Goal: Transaction & Acquisition: Purchase product/service

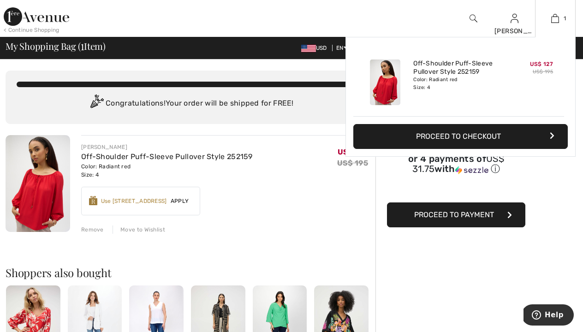
click at [525, 131] on button "Proceed to Checkout" at bounding box center [460, 136] width 214 height 25
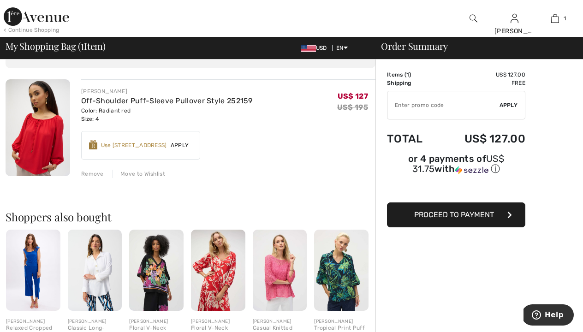
scroll to position [53, 0]
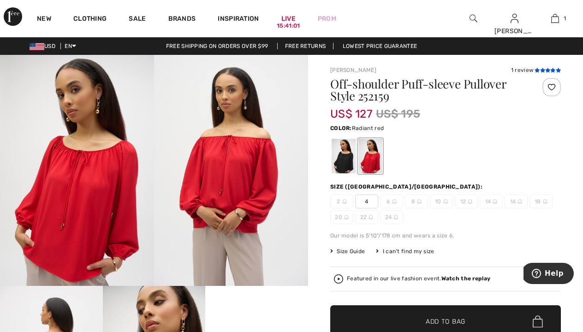
click at [544, 70] on icon at bounding box center [542, 70] width 5 height 5
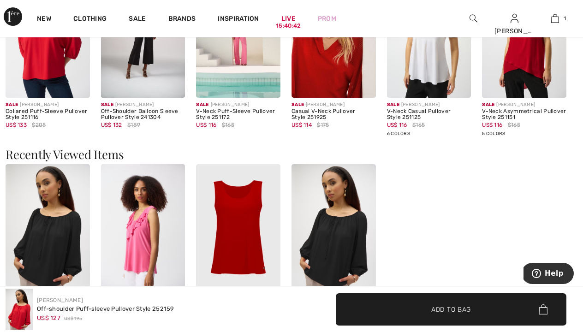
scroll to position [1133, 0]
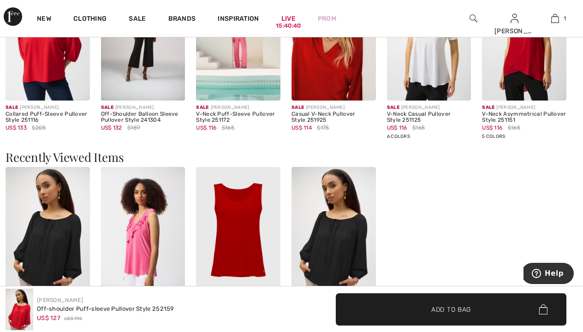
click at [344, 71] on img at bounding box center [333, 37] width 84 height 126
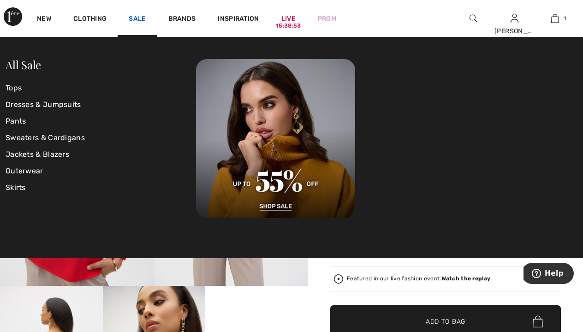
click at [136, 15] on link "Sale" at bounding box center [137, 20] width 17 height 10
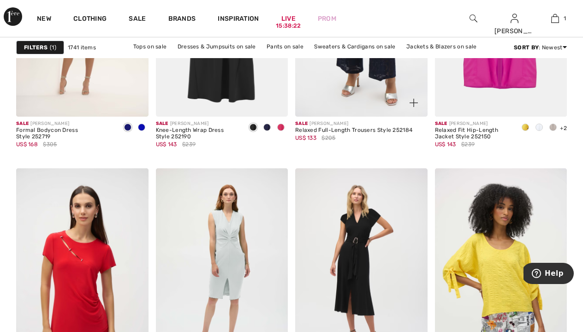
scroll to position [3537, 0]
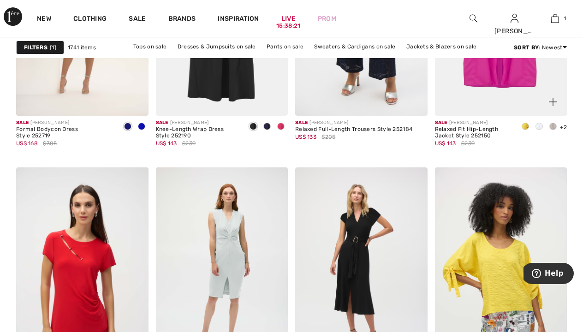
click at [539, 126] on span at bounding box center [538, 126] width 7 height 7
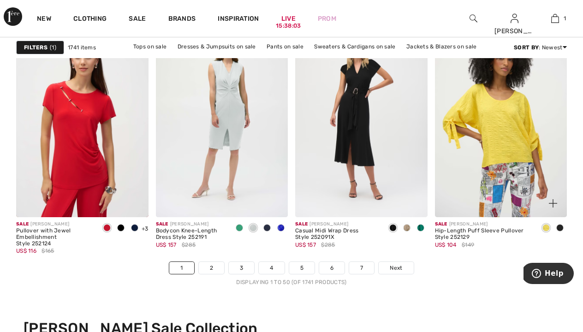
scroll to position [3690, 0]
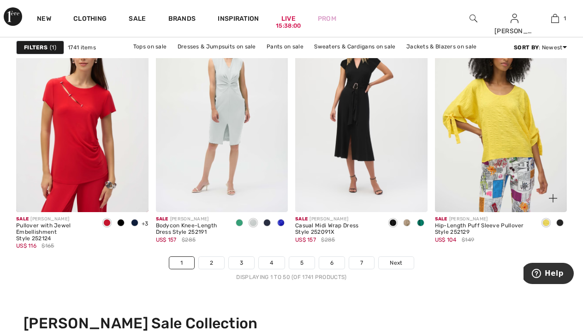
click at [560, 223] on span at bounding box center [559, 222] width 7 height 7
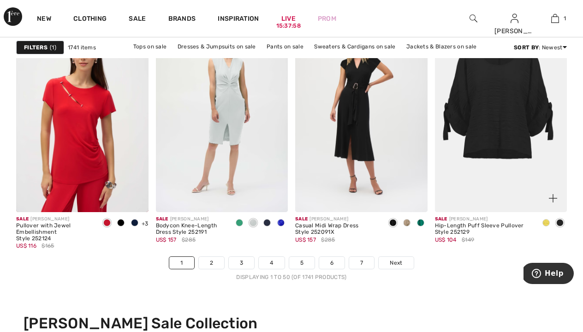
click at [548, 225] on span at bounding box center [545, 222] width 7 height 7
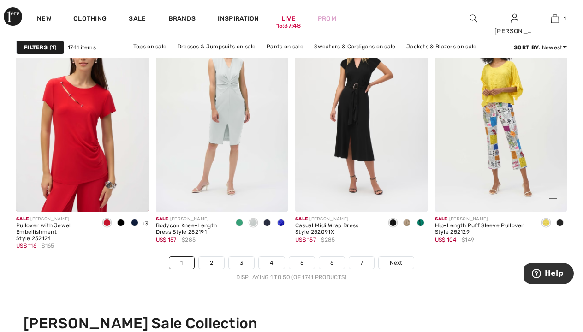
click at [519, 162] on img at bounding box center [501, 113] width 132 height 198
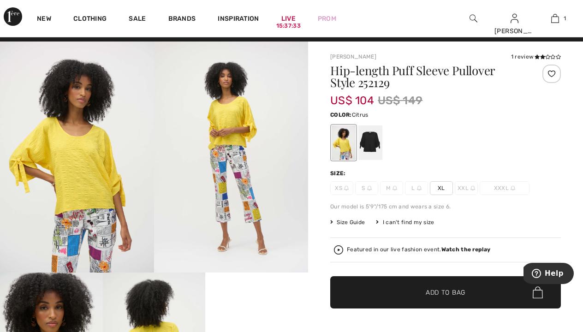
scroll to position [13, 0]
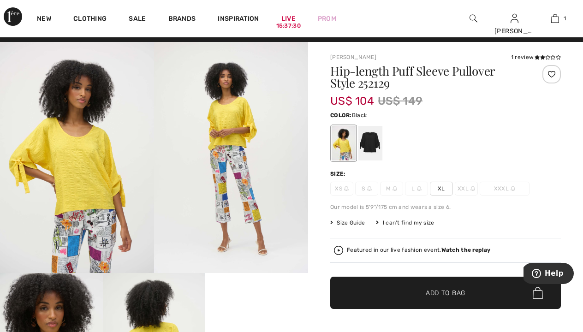
click at [367, 140] on div at bounding box center [370, 143] width 24 height 35
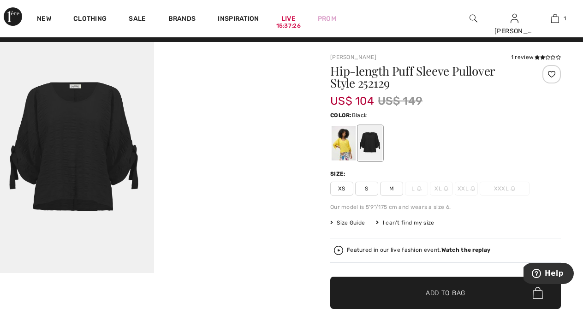
click at [365, 189] on span "S" at bounding box center [366, 189] width 23 height 14
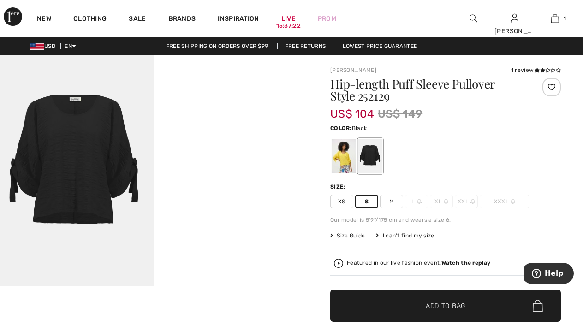
scroll to position [0, 0]
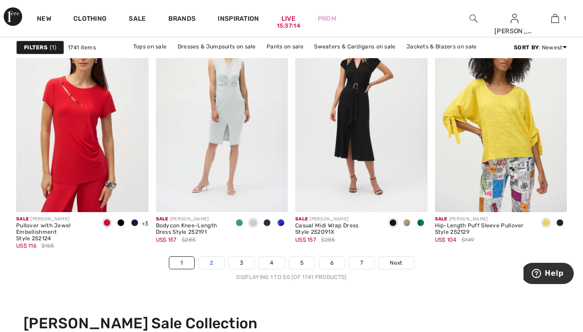
click at [213, 263] on link "2" at bounding box center [211, 263] width 25 height 12
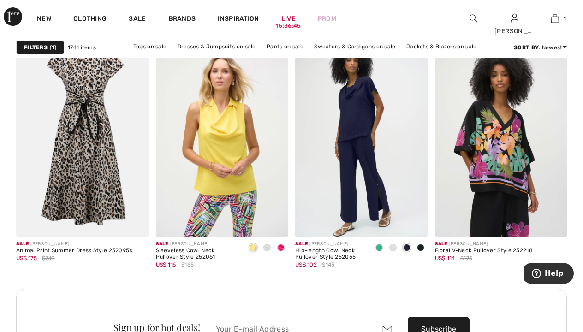
scroll to position [1702, 0]
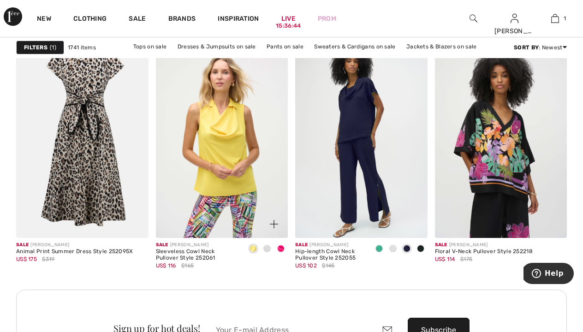
click at [282, 247] on span at bounding box center [280, 248] width 7 height 7
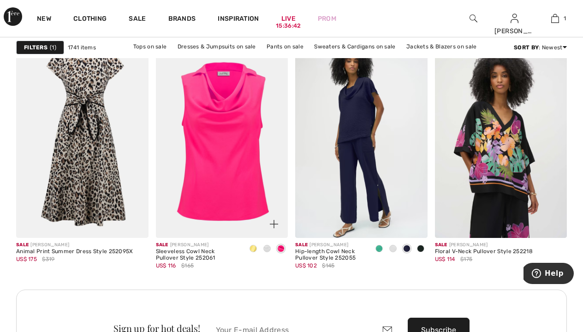
click at [266, 249] on span at bounding box center [266, 248] width 7 height 7
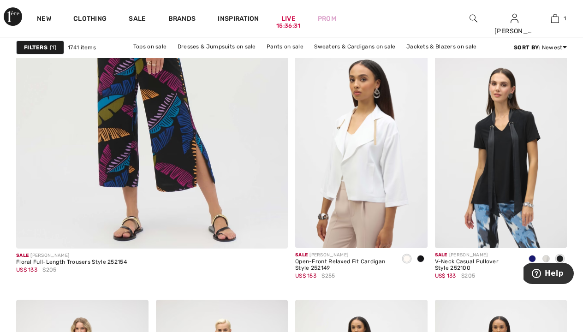
scroll to position [2311, 0]
click at [406, 260] on span at bounding box center [406, 257] width 7 height 7
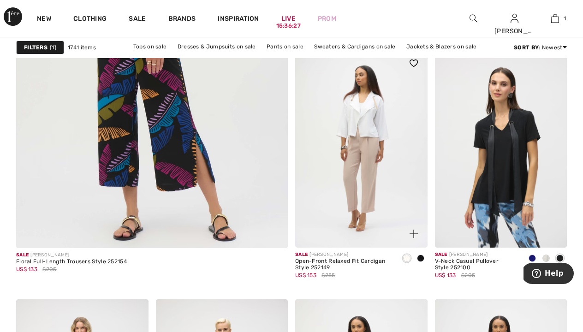
click at [392, 201] on img at bounding box center [361, 148] width 132 height 198
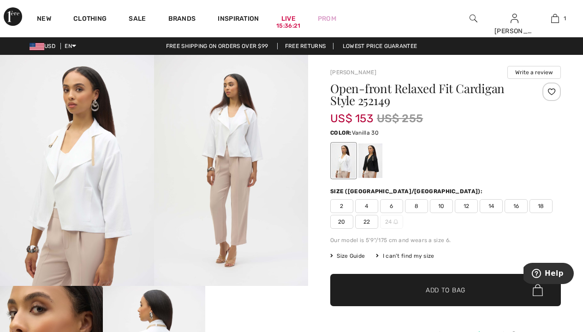
click at [105, 168] on img at bounding box center [77, 170] width 154 height 231
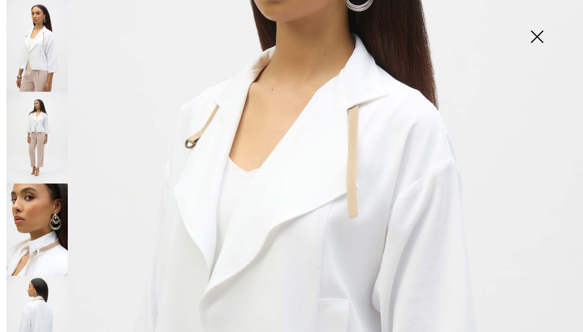
scroll to position [202, 0]
click at [338, 219] on img at bounding box center [291, 234] width 583 height 873
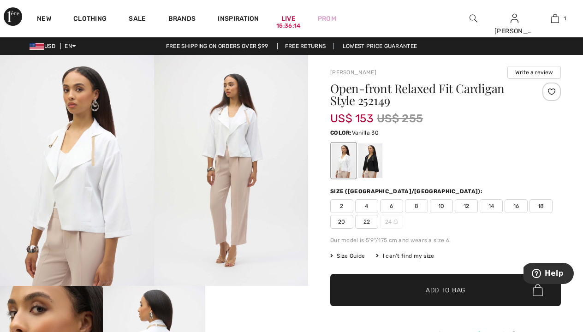
click at [239, 184] on img at bounding box center [231, 170] width 154 height 231
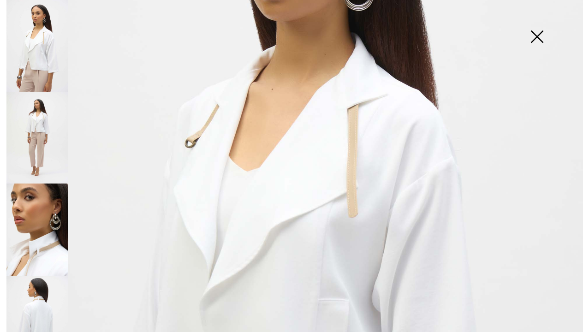
click at [41, 242] on img at bounding box center [36, 229] width 61 height 92
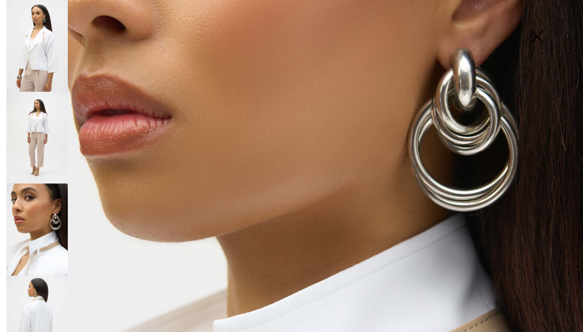
scroll to position [170, 0]
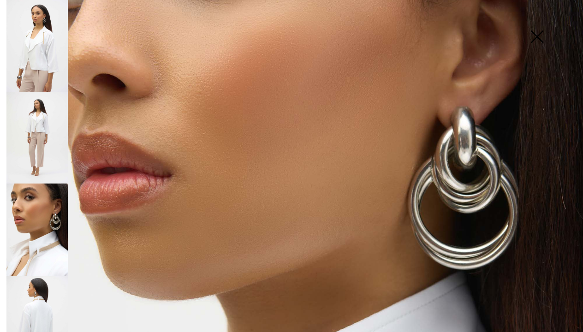
click at [33, 132] on img at bounding box center [36, 138] width 61 height 92
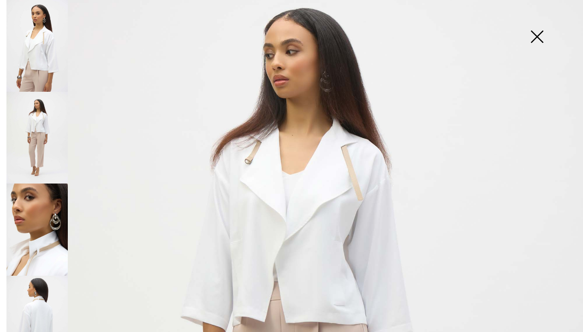
scroll to position [51, 0]
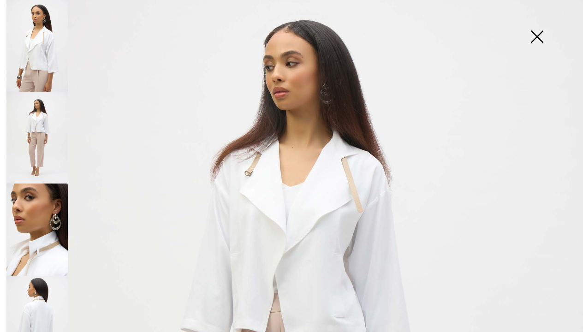
click at [539, 37] on img at bounding box center [537, 37] width 46 height 47
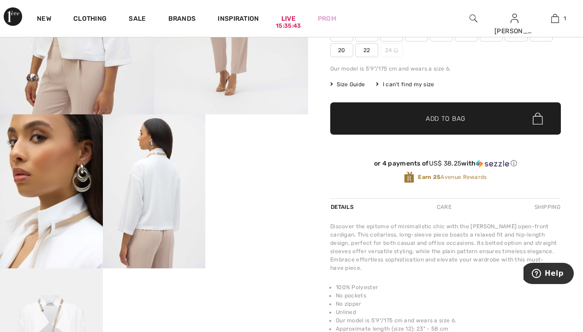
scroll to position [172, 0]
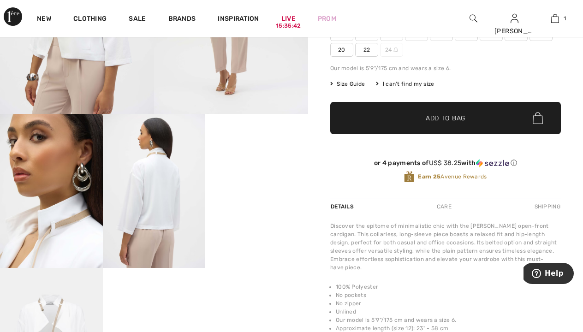
click at [263, 165] on video "Your browser does not support the video tag." at bounding box center [256, 139] width 103 height 51
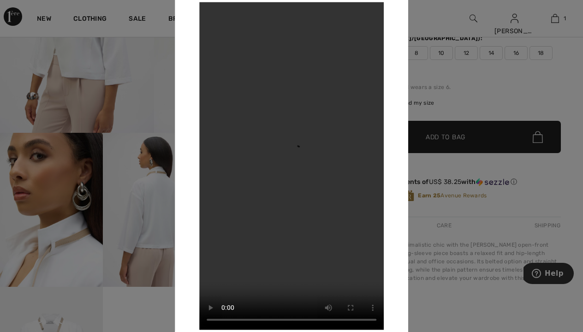
scroll to position [139, 0]
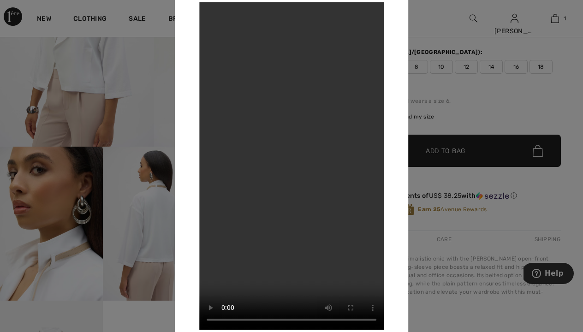
click at [476, 117] on div at bounding box center [291, 166] width 583 height 332
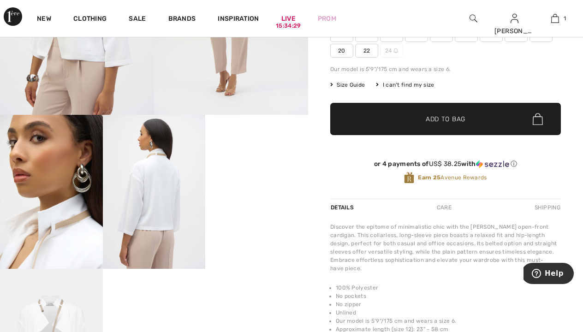
scroll to position [162, 0]
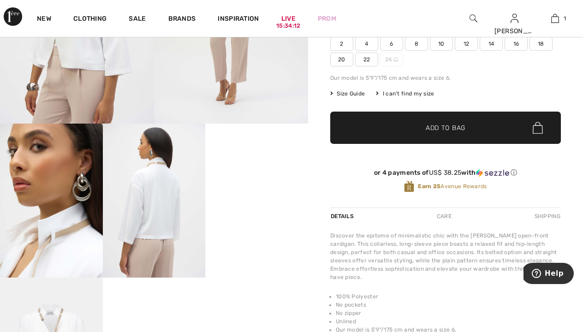
click at [80, 242] on img at bounding box center [51, 201] width 103 height 154
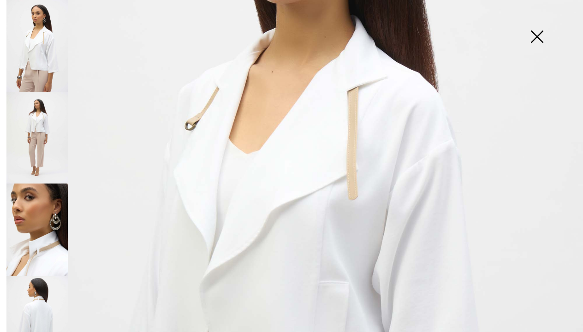
scroll to position [185, 0]
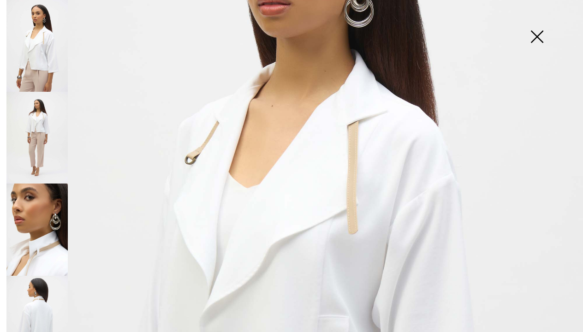
click at [539, 36] on img at bounding box center [537, 37] width 46 height 47
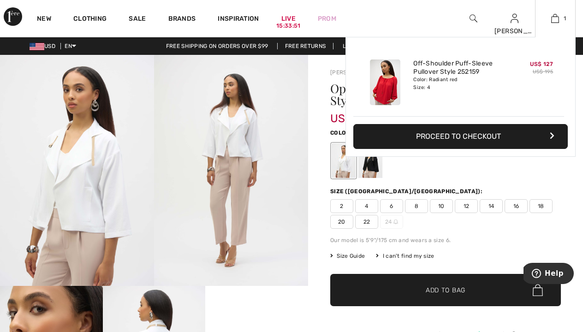
scroll to position [0, 0]
click at [568, 160] on div "Added to Bag Joseph Ribkoff Off-shoulder Puff-sleeve Pullover Style 252159 US$ …" at bounding box center [460, 119] width 230 height 164
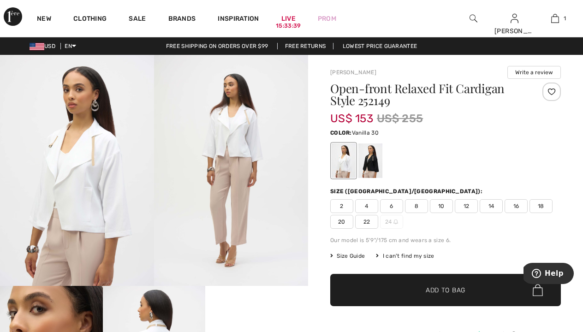
click at [367, 206] on span "4" at bounding box center [366, 206] width 23 height 14
click at [450, 294] on span "Add to Bag" at bounding box center [446, 290] width 40 height 10
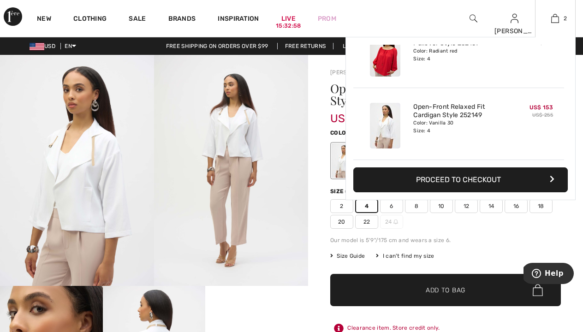
click at [508, 184] on button "Proceed to Checkout" at bounding box center [460, 179] width 214 height 25
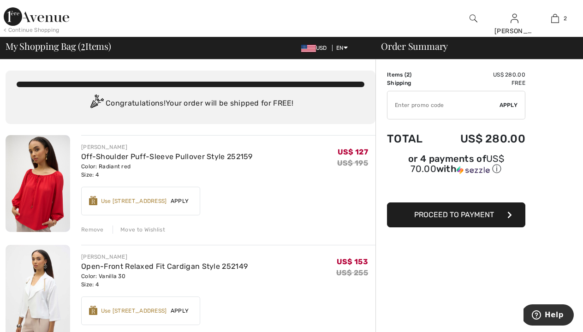
scroll to position [1, 0]
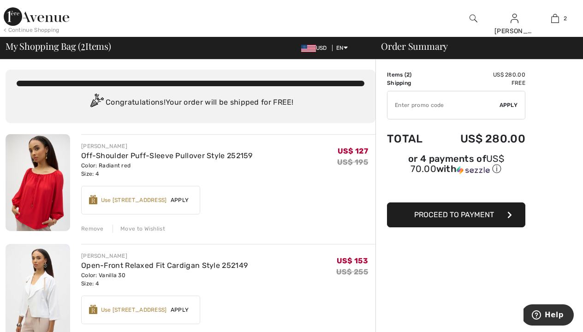
click at [464, 217] on span "Proceed to Payment" at bounding box center [454, 214] width 80 height 9
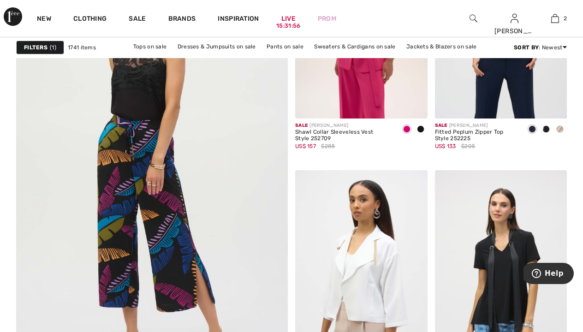
scroll to position [2187, 0]
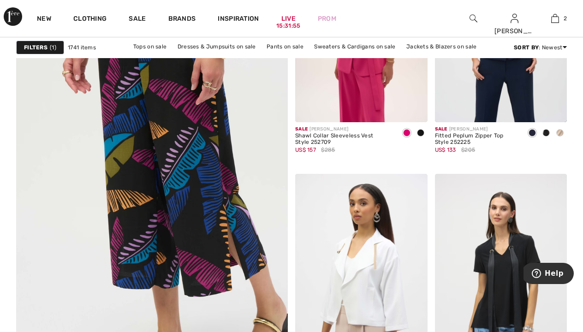
click at [210, 189] on img at bounding box center [152, 168] width 326 height 489
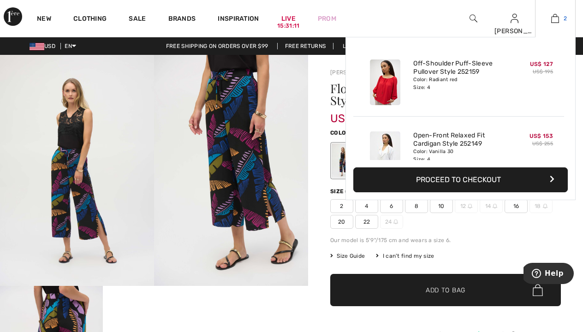
click at [555, 18] on img at bounding box center [555, 18] width 8 height 11
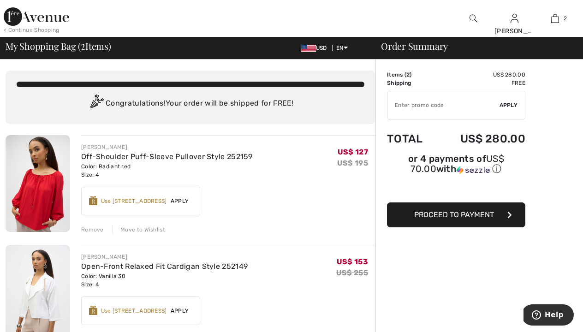
click at [89, 231] on div "Remove" at bounding box center [92, 229] width 23 height 8
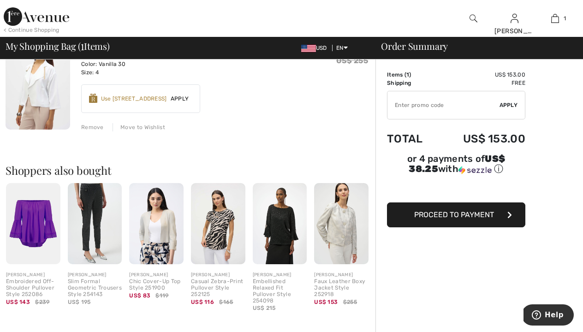
scroll to position [111, 0]
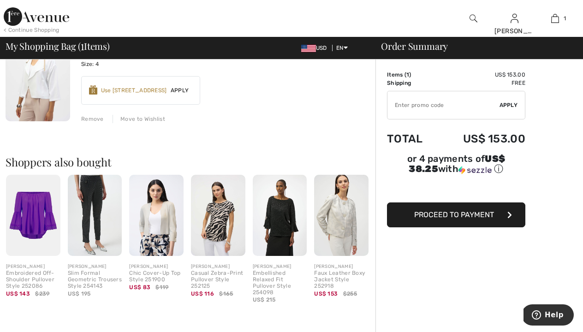
click at [428, 215] on span "Proceed to Payment" at bounding box center [454, 214] width 80 height 9
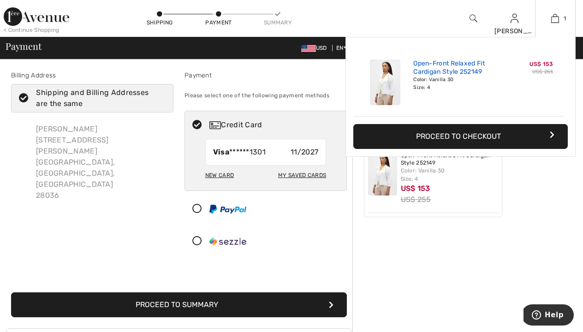
click at [467, 69] on link "Open-Front Relaxed Fit Cardigan Style 252149" at bounding box center [458, 67] width 91 height 17
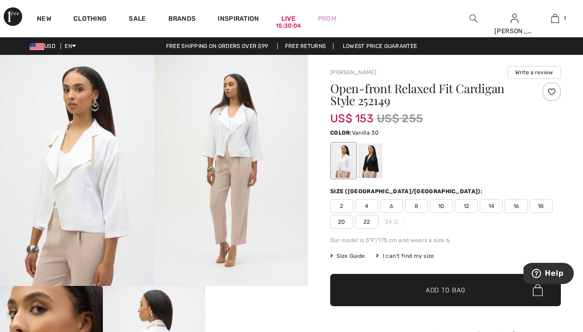
click at [403, 89] on h1 "Open-front Relaxed Fit Cardigan Style 252149" at bounding box center [426, 95] width 192 height 24
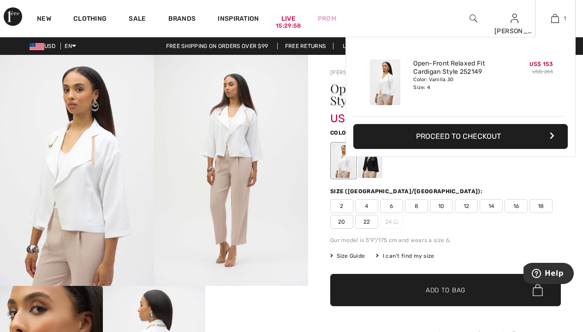
click at [553, 19] on img at bounding box center [555, 18] width 8 height 11
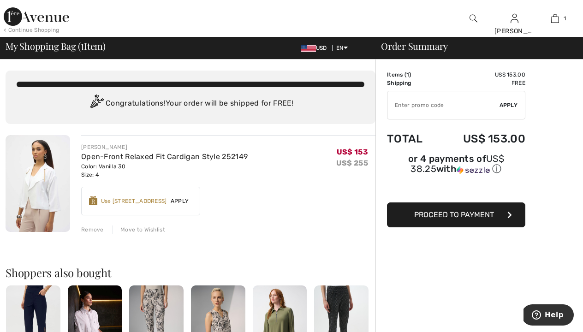
click at [96, 225] on div "Remove Move to Wishlist" at bounding box center [228, 229] width 294 height 10
click at [96, 230] on div "Remove" at bounding box center [92, 229] width 23 height 8
